Goal: Information Seeking & Learning: Learn about a topic

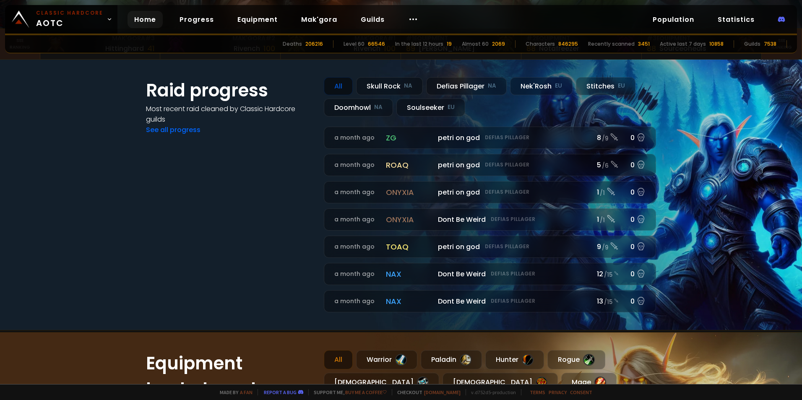
scroll to position [378, 0]
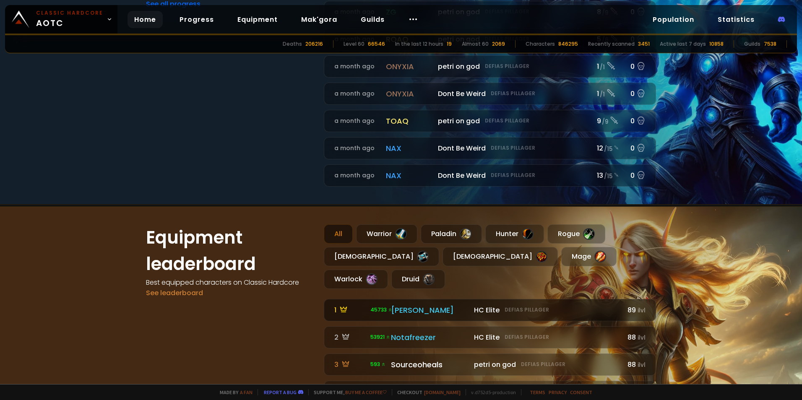
click at [609, 305] on div "HC Elite Defias Pillager" at bounding box center [546, 310] width 145 height 10
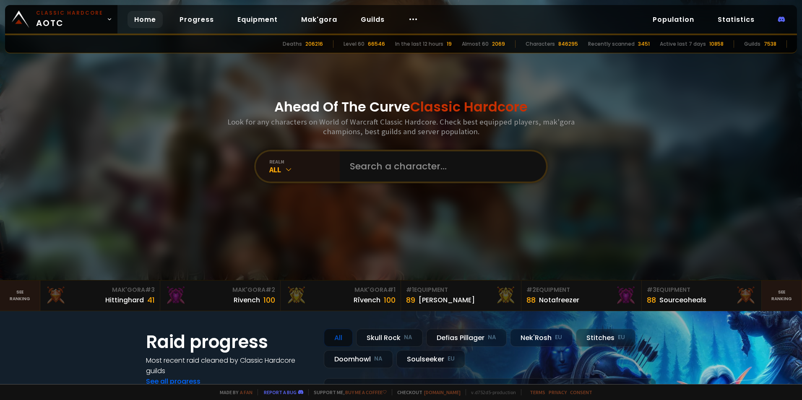
scroll to position [210, 0]
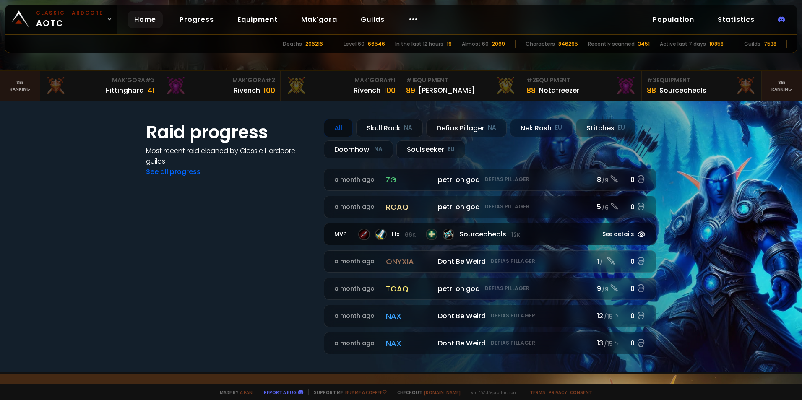
click at [408, 237] on small "66k" at bounding box center [410, 235] width 11 height 8
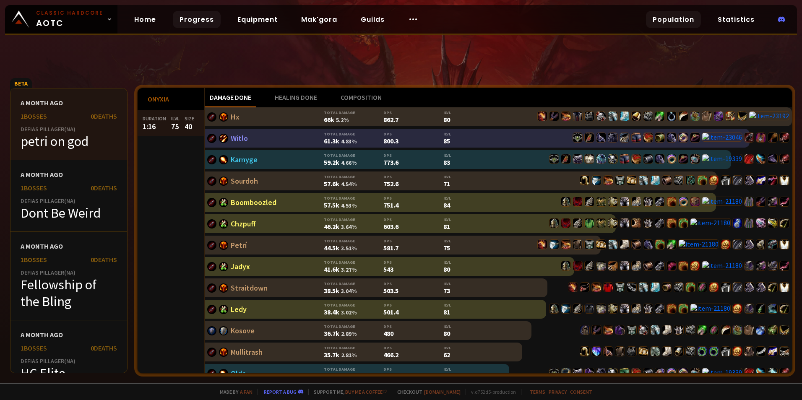
click at [689, 18] on link "Population" at bounding box center [673, 19] width 55 height 17
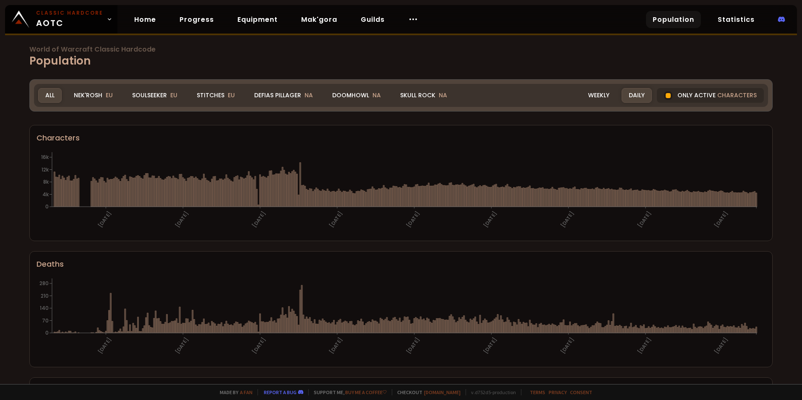
drag, startPoint x: 361, startPoint y: 94, endPoint x: 359, endPoint y: 134, distance: 39.9
click at [361, 94] on div "Doomhowl NA" at bounding box center [356, 95] width 63 height 15
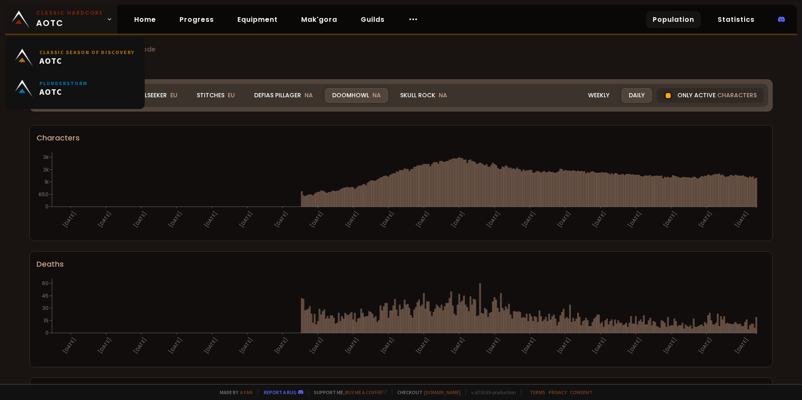
click at [98, 16] on small "Classic Hardcore" at bounding box center [69, 13] width 67 height 8
